Goal: Information Seeking & Learning: Learn about a topic

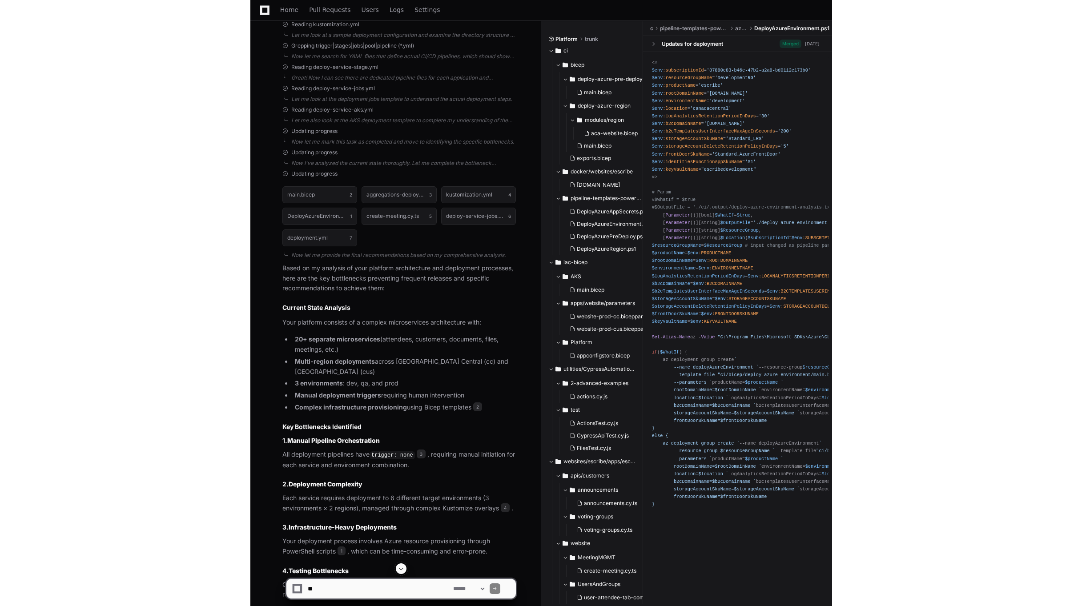
scroll to position [506, 0]
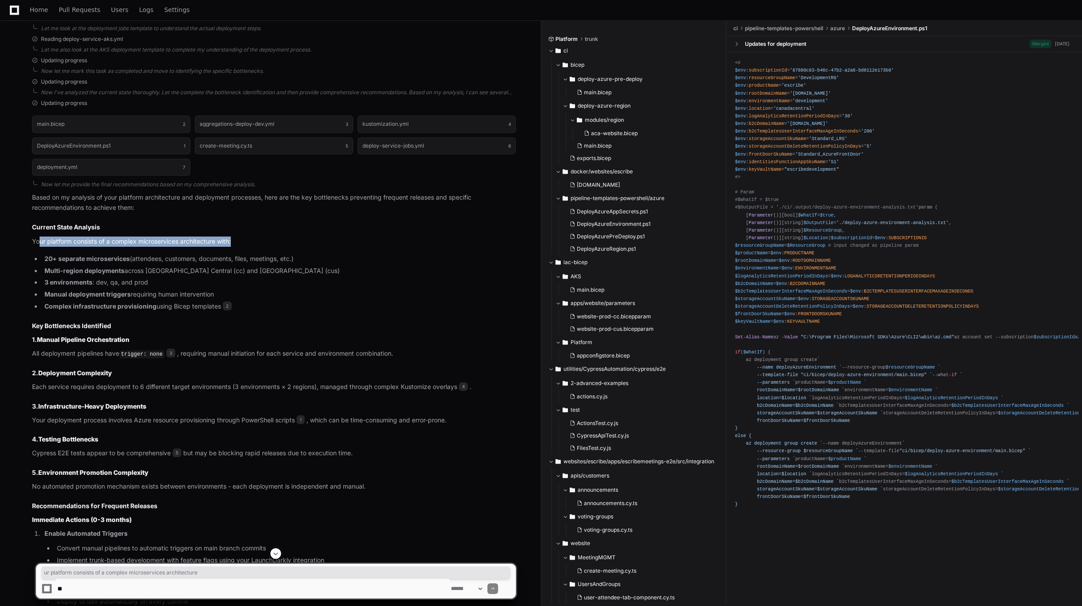
drag, startPoint x: 56, startPoint y: 239, endPoint x: 246, endPoint y: 235, distance: 190.4
click at [246, 237] on p "Your platform consists of a complex microservices architecture with:" at bounding box center [274, 242] width 484 height 10
drag, startPoint x: 43, startPoint y: 257, endPoint x: 184, endPoint y: 255, distance: 140.6
click at [181, 256] on li "20+ separate microservices (attendees, customers, documents, files, meetings, e…" at bounding box center [279, 259] width 474 height 10
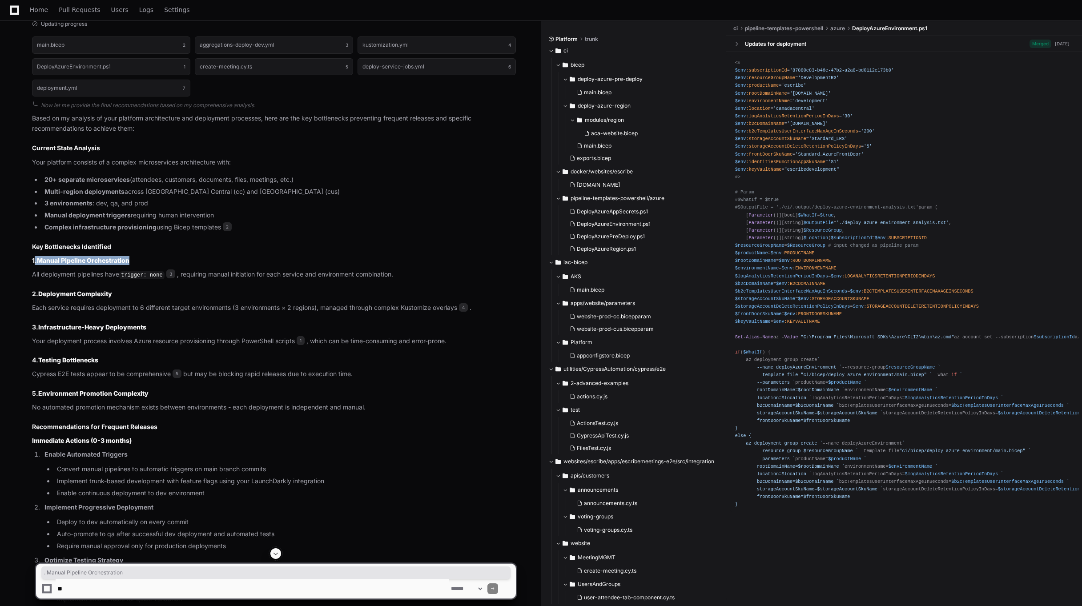
drag, startPoint x: 34, startPoint y: 259, endPoint x: 147, endPoint y: 258, distance: 112.5
click at [147, 258] on h3 "1. Manual Pipeline Orchestration" at bounding box center [274, 260] width 484 height 9
click at [60, 271] on p "All deployment pipelines have trigger: none 3 , requiring manual initiation for…" at bounding box center [274, 275] width 484 height 11
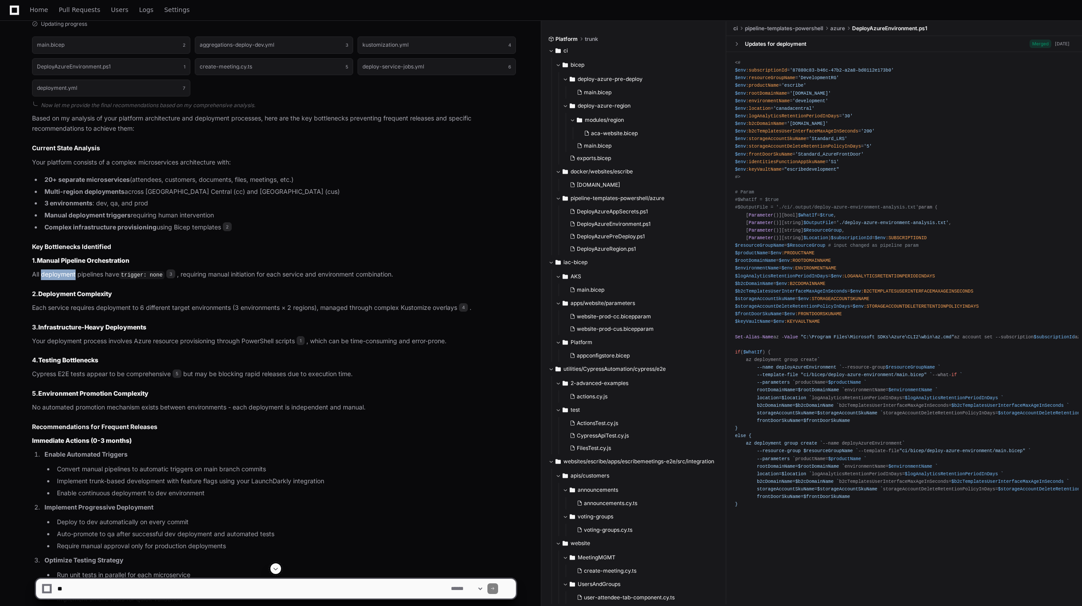
click at [60, 271] on p "All deployment pipelines have trigger: none 3 , requiring manual initiation for…" at bounding box center [274, 275] width 484 height 11
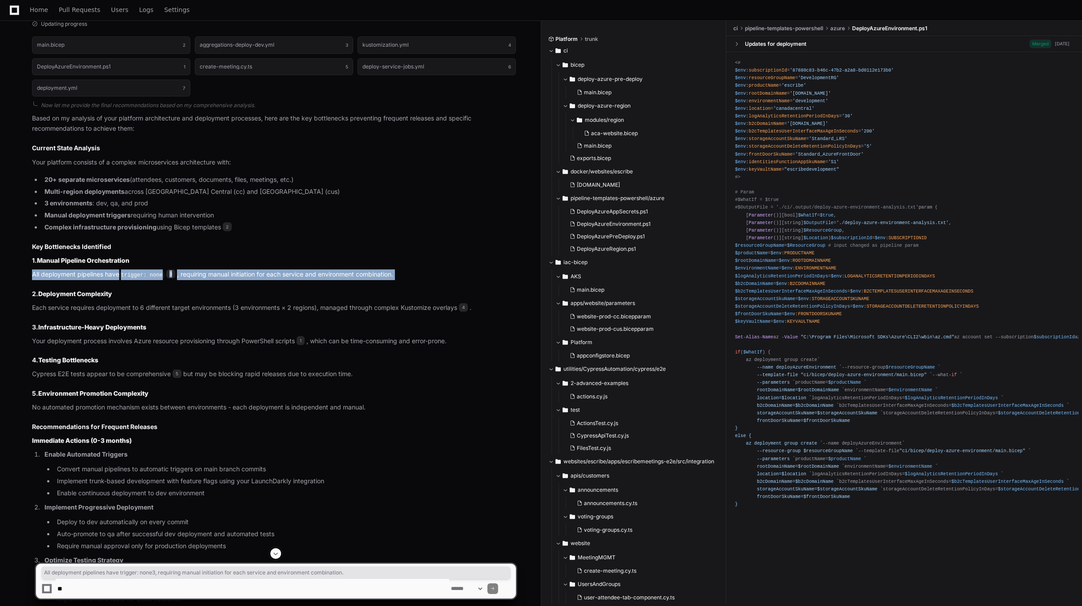
click at [60, 271] on p "All deployment pipelines have trigger: none 3 , requiring manual initiation for…" at bounding box center [274, 275] width 484 height 11
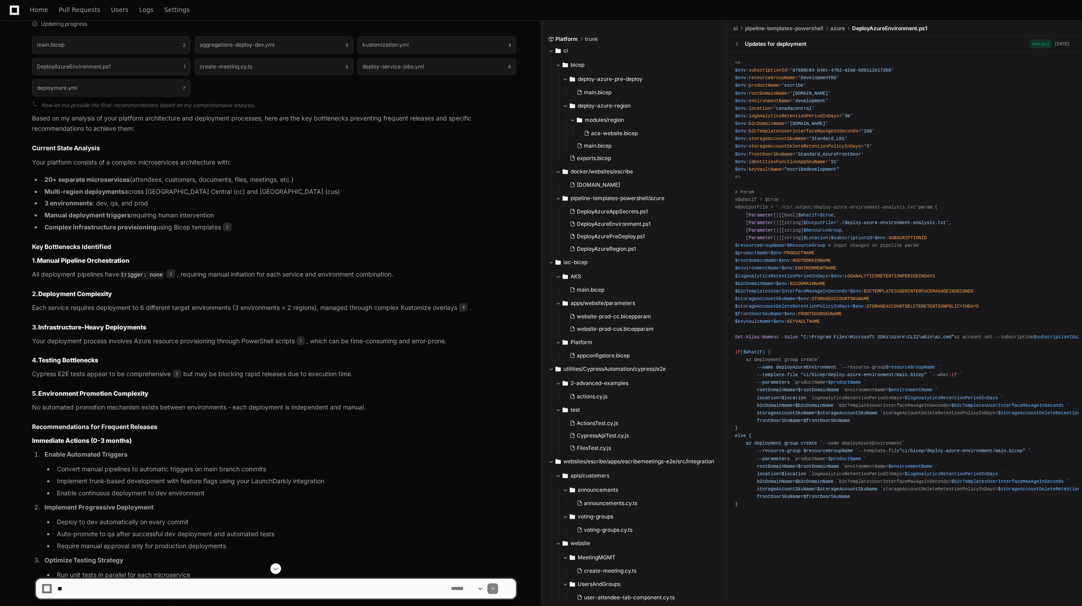
click at [56, 307] on p "Each service requires deployment to 6 different target environments (3 environm…" at bounding box center [274, 308] width 484 height 10
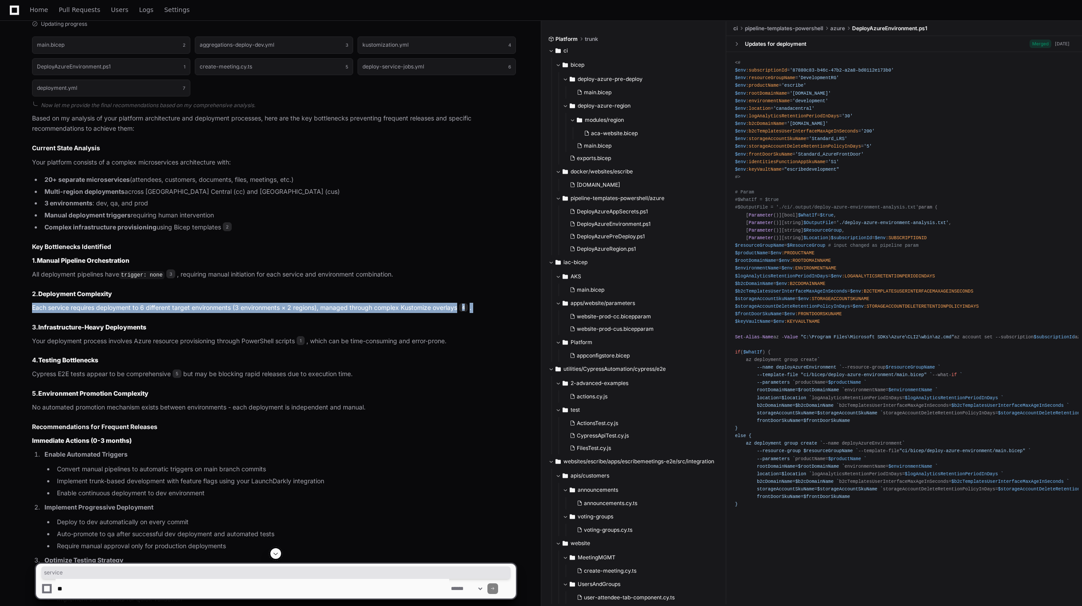
click at [56, 307] on p "Each service requires deployment to 6 different target environments (3 environm…" at bounding box center [274, 308] width 484 height 10
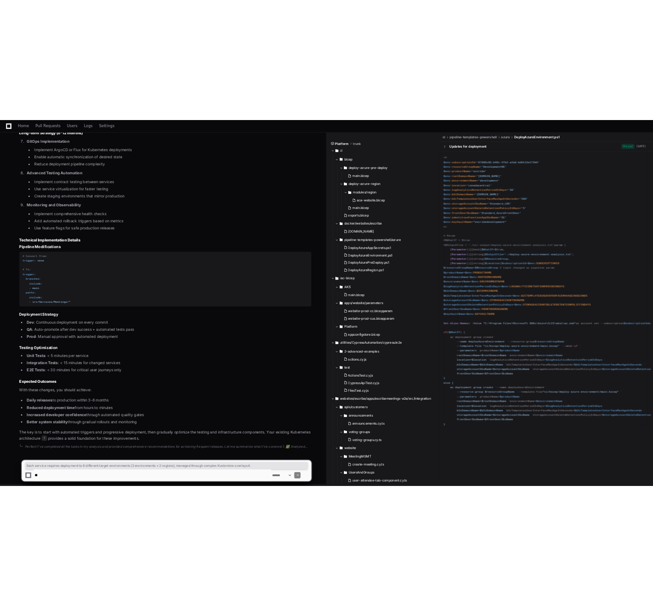
scroll to position [1, 0]
